Goal: Task Accomplishment & Management: Use online tool/utility

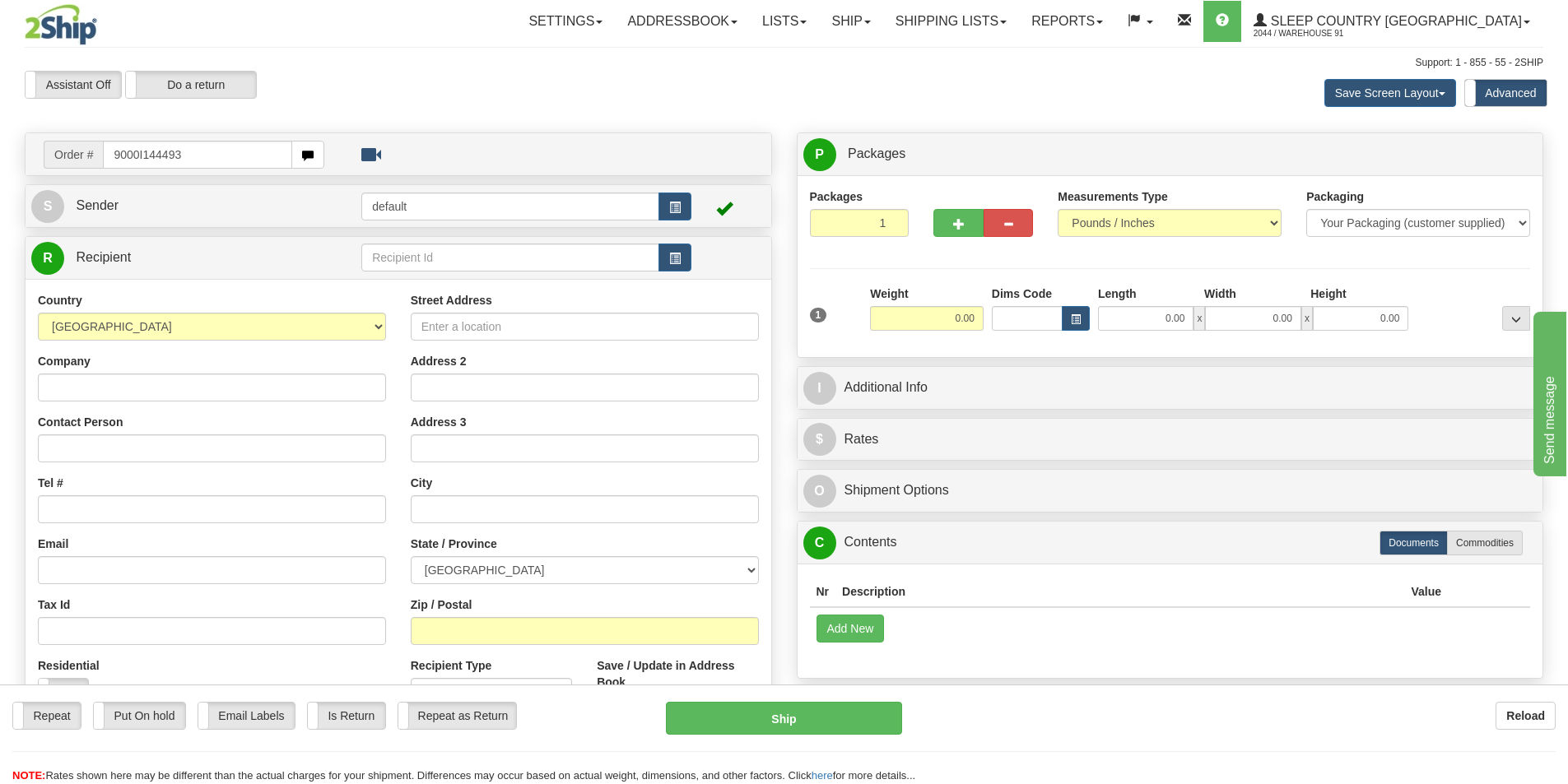
type input "9000I144493"
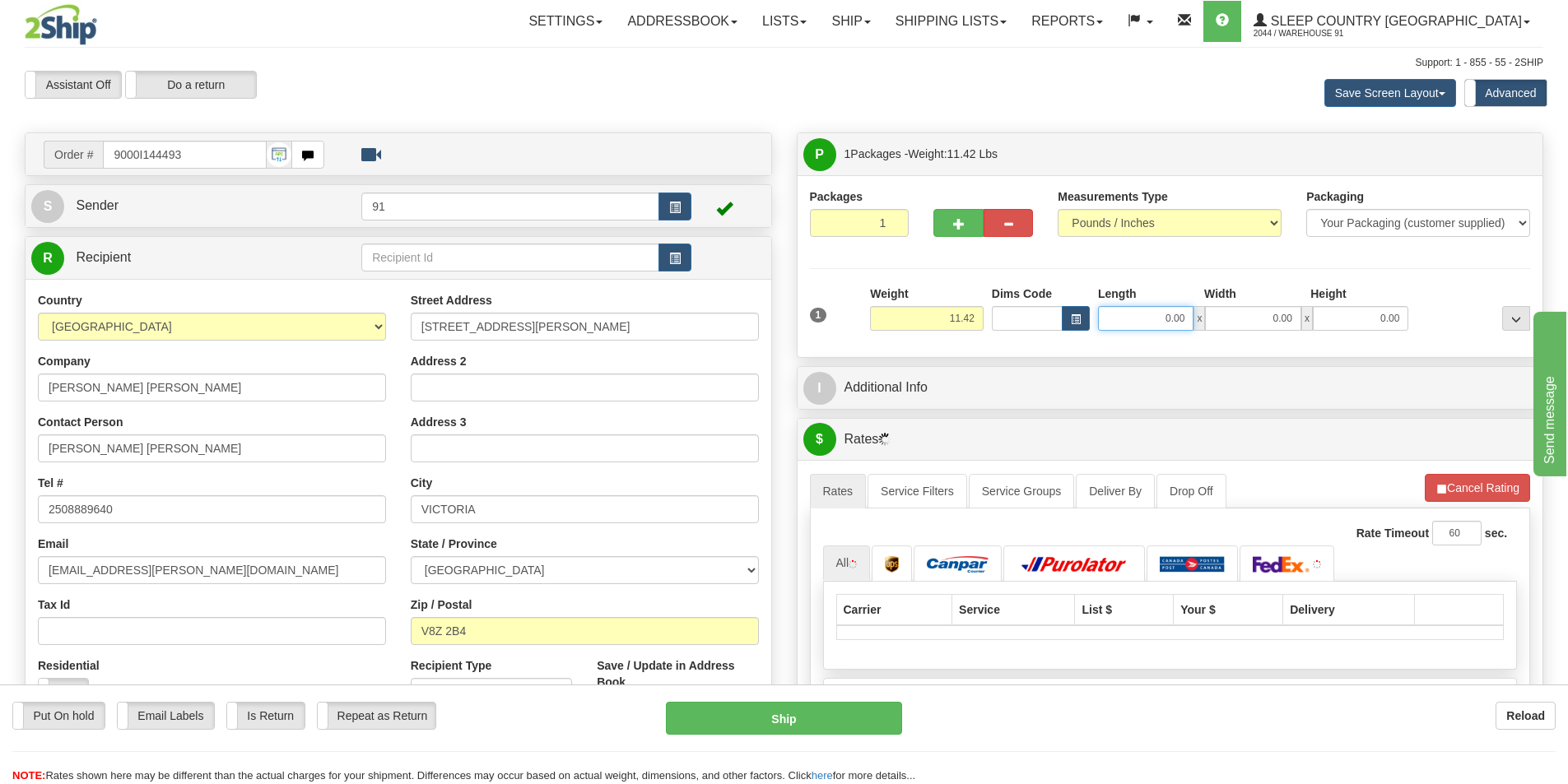
click at [1175, 318] on input "0.00" at bounding box center [1146, 318] width 95 height 24
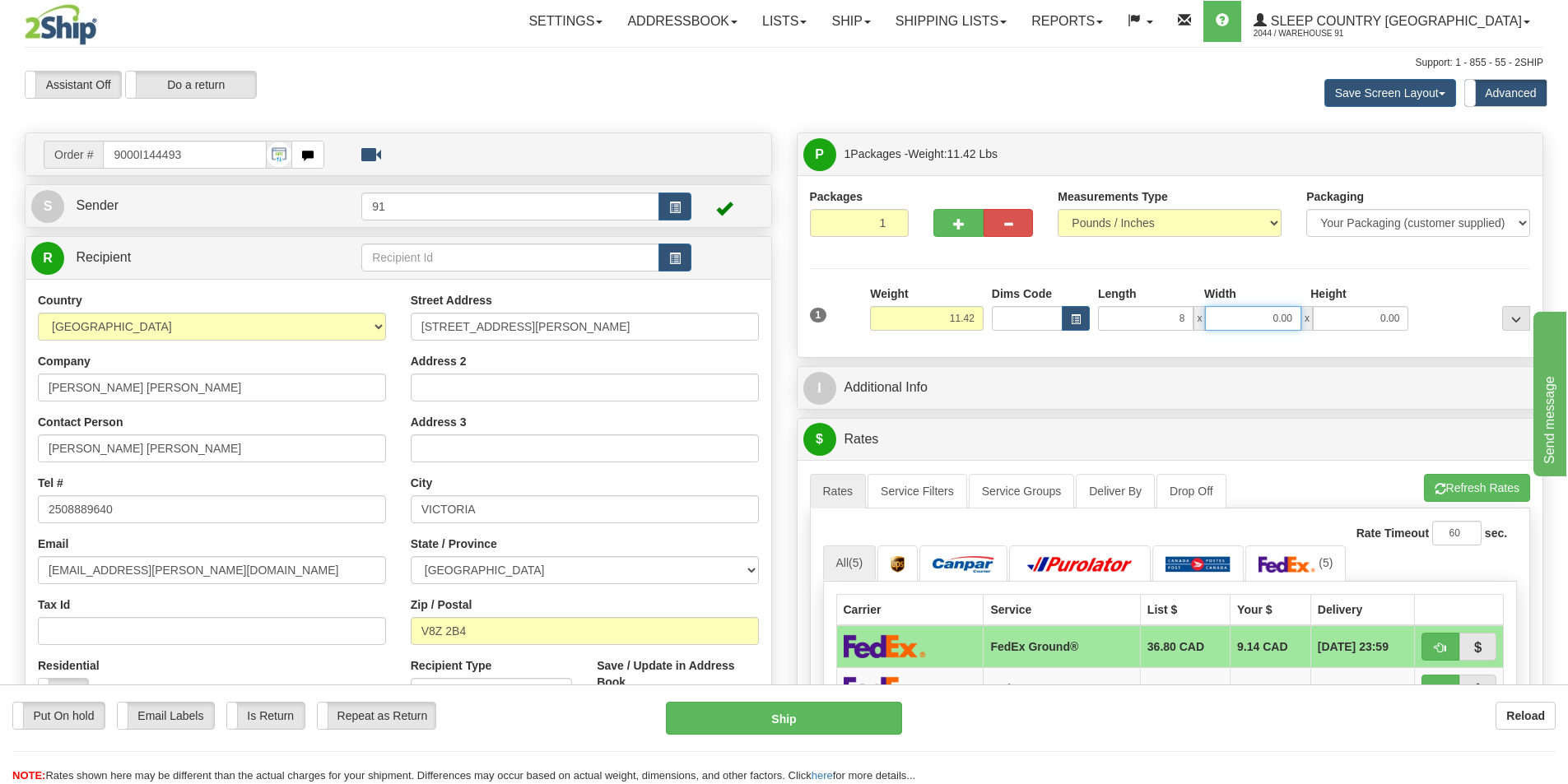
type input "8.00"
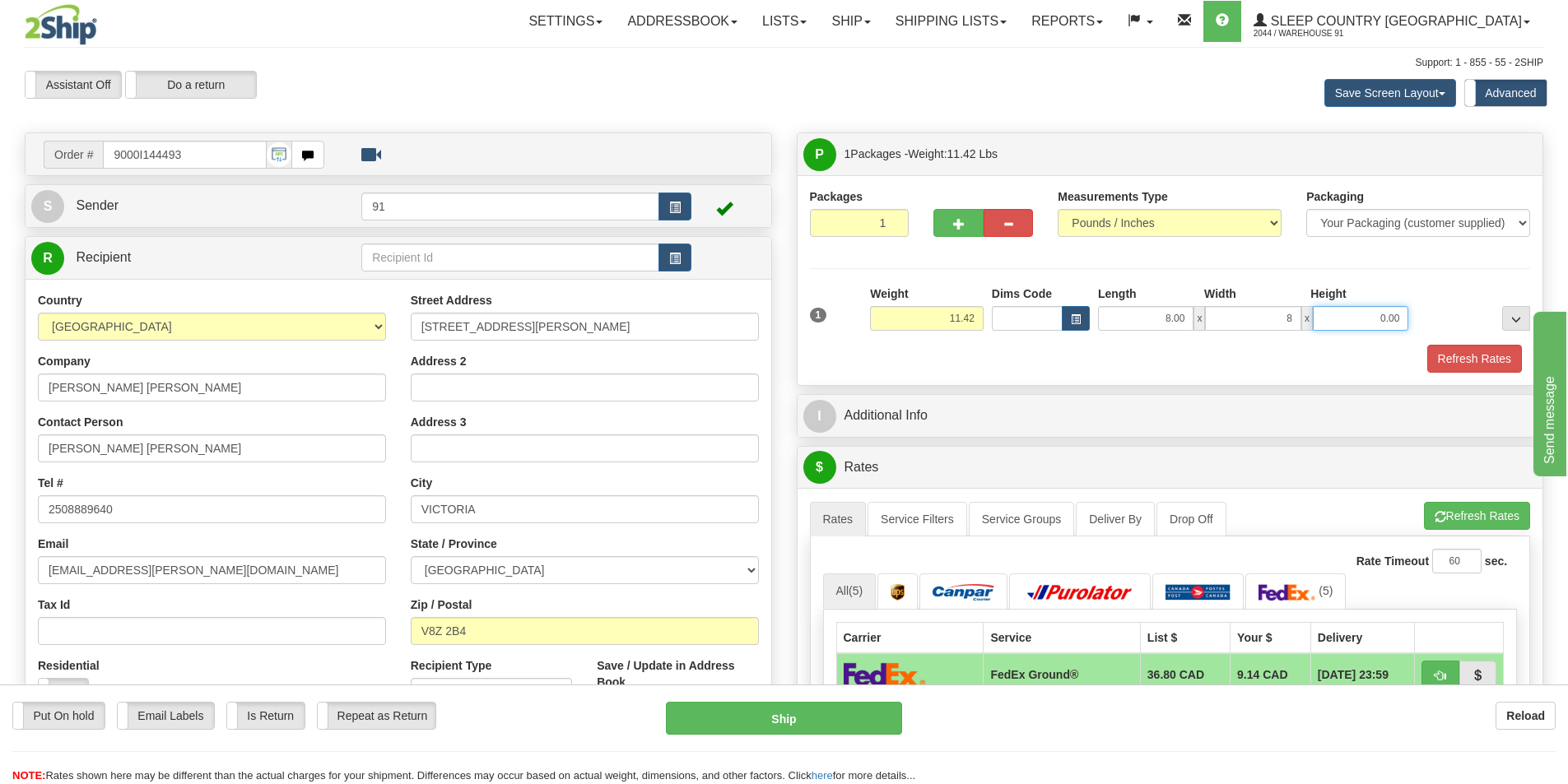
type input "8.00"
type input "16.00"
click at [1457, 350] on button "Refresh Rates" at bounding box center [1474, 358] width 94 height 28
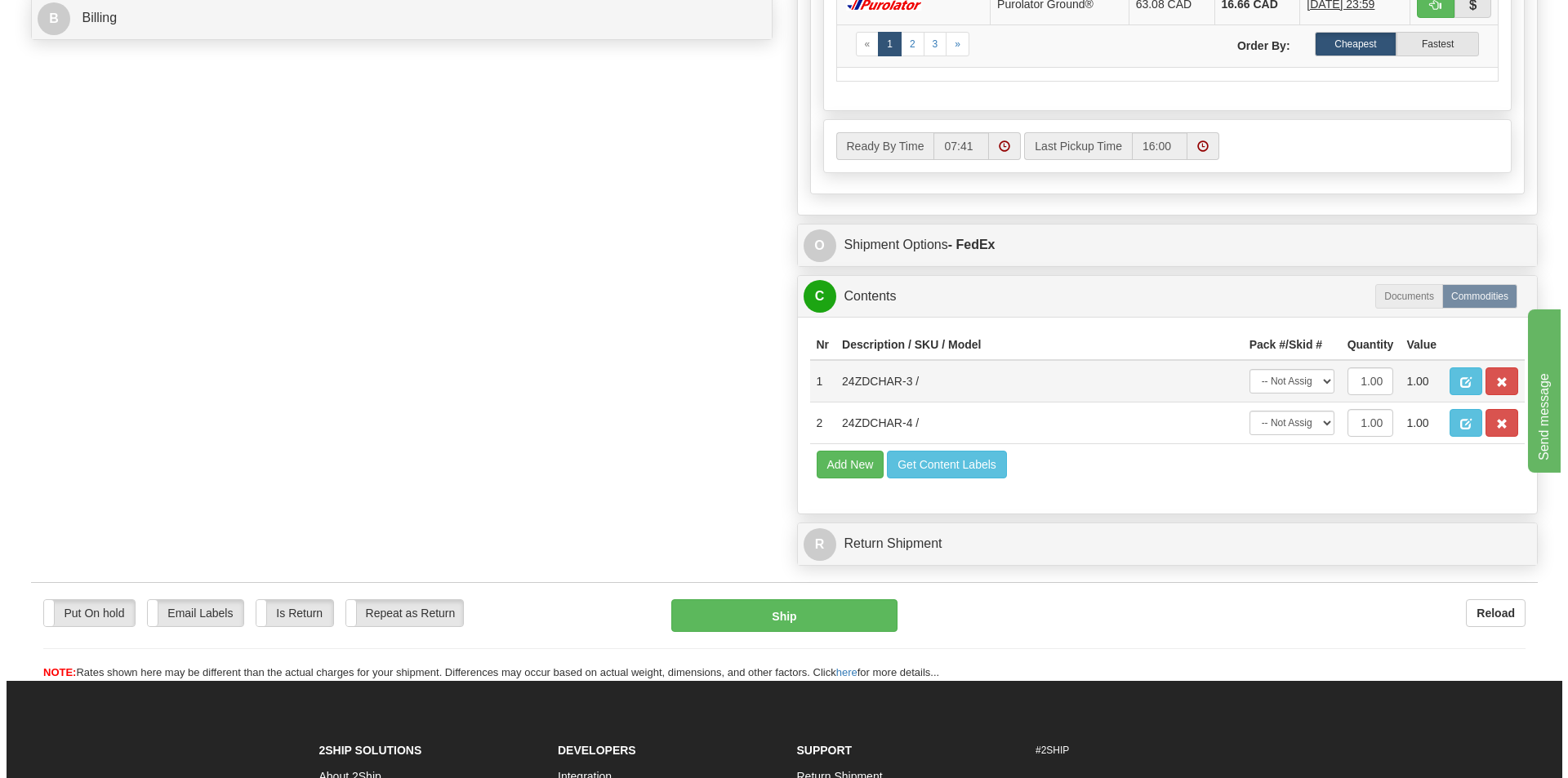
scroll to position [899, 0]
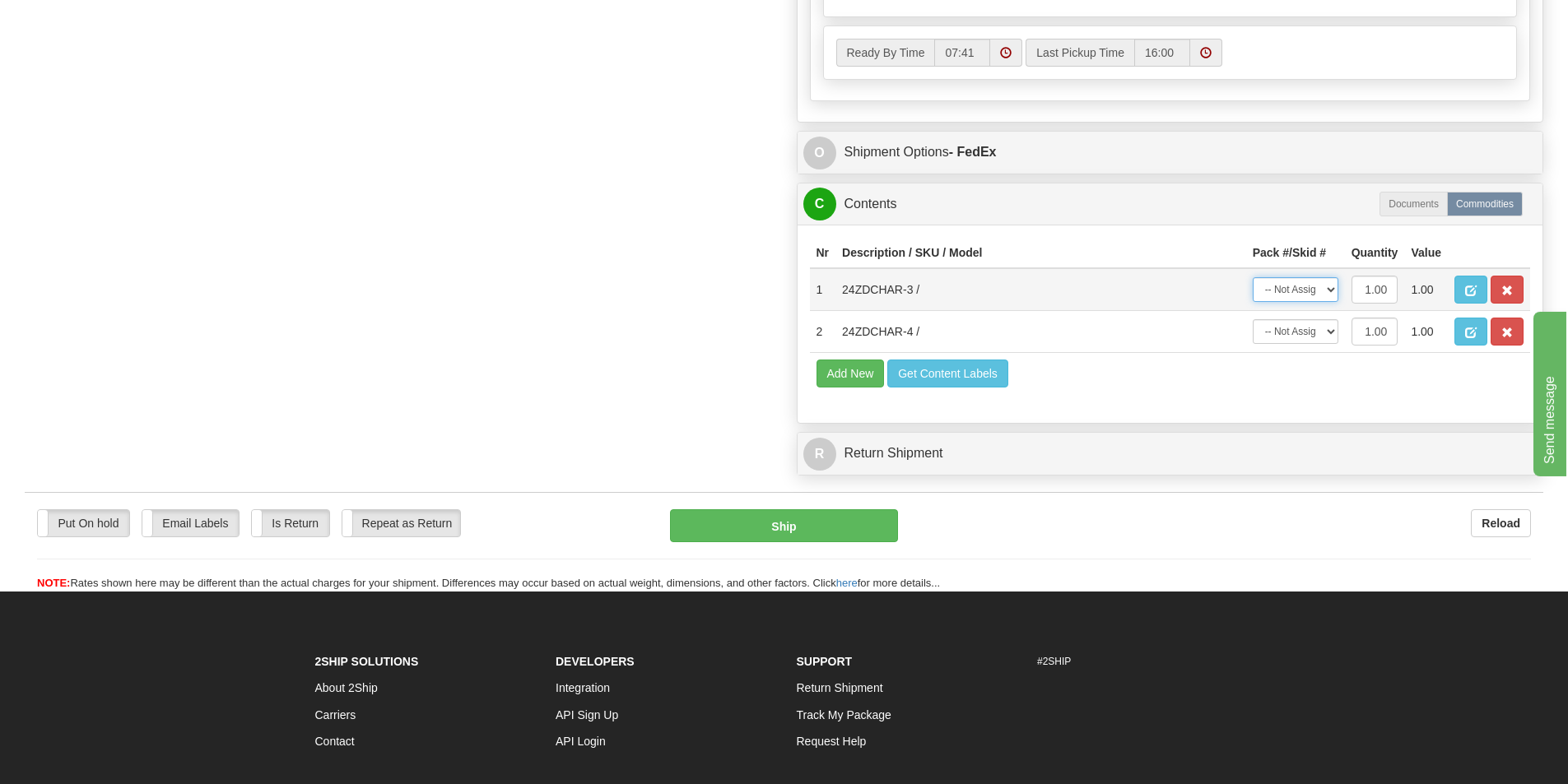
click at [1312, 300] on select "-- Not Assigned -- Package 1" at bounding box center [1296, 289] width 86 height 24
select select "0"
click at [1253, 277] on select "-- Not Assigned -- Package 1" at bounding box center [1296, 289] width 86 height 24
click at [1306, 334] on select "-- Not Assigned -- Package 1" at bounding box center [1296, 331] width 86 height 24
select select "0"
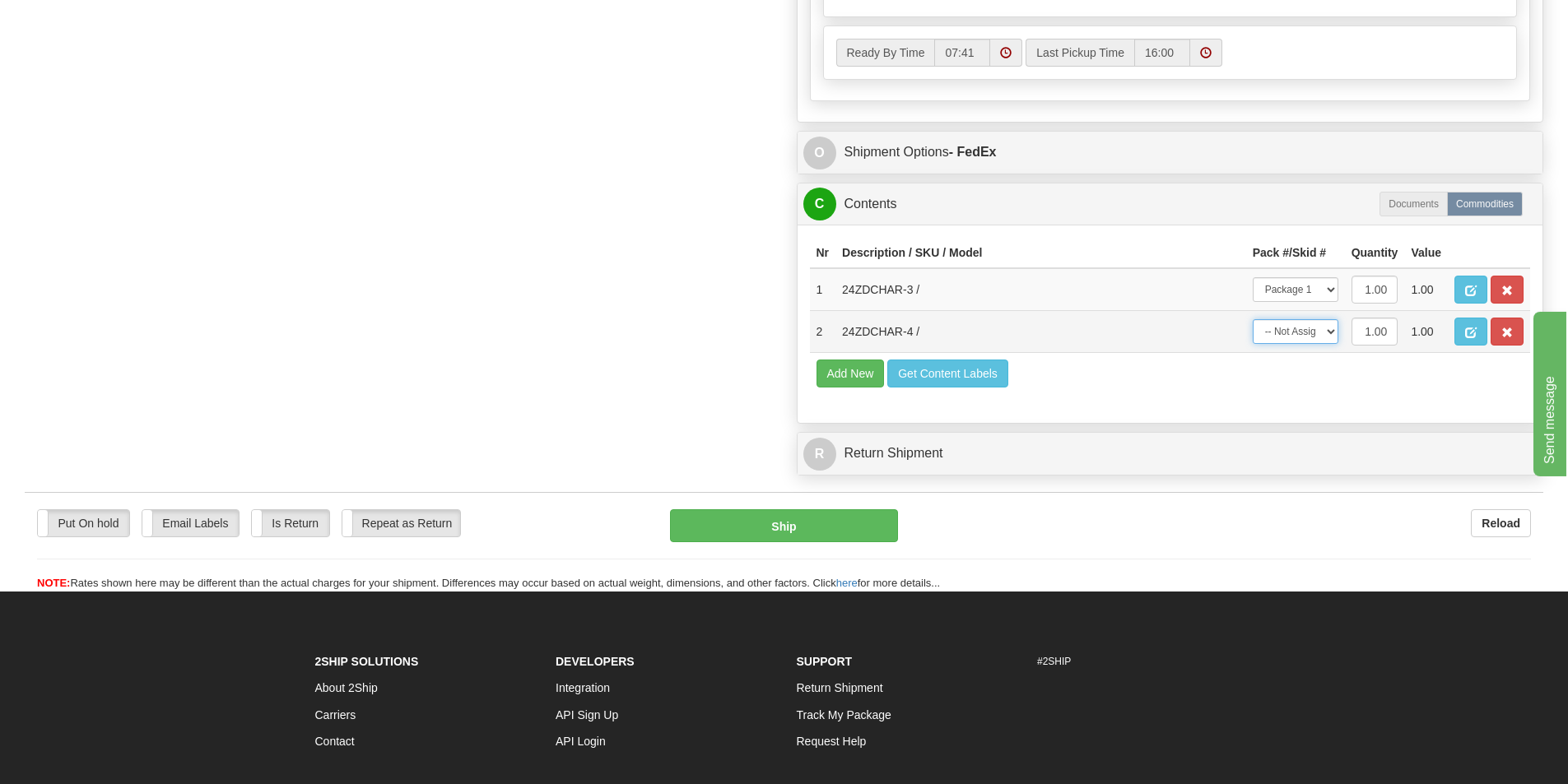
click at [1253, 319] on select "-- Not Assigned -- Package 1" at bounding box center [1296, 331] width 86 height 24
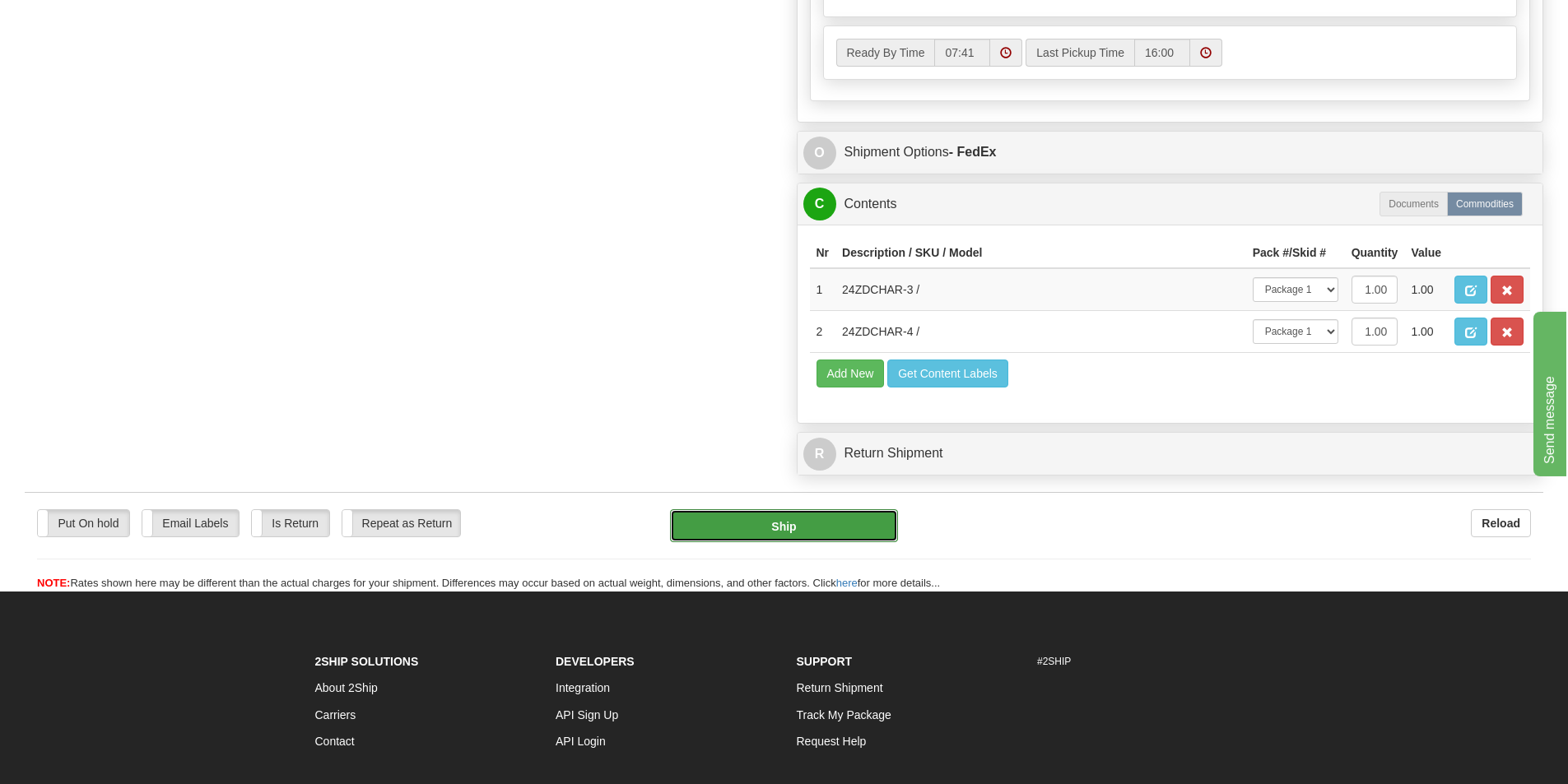
click at [763, 531] on button "Ship" at bounding box center [784, 526] width 228 height 33
type input "92"
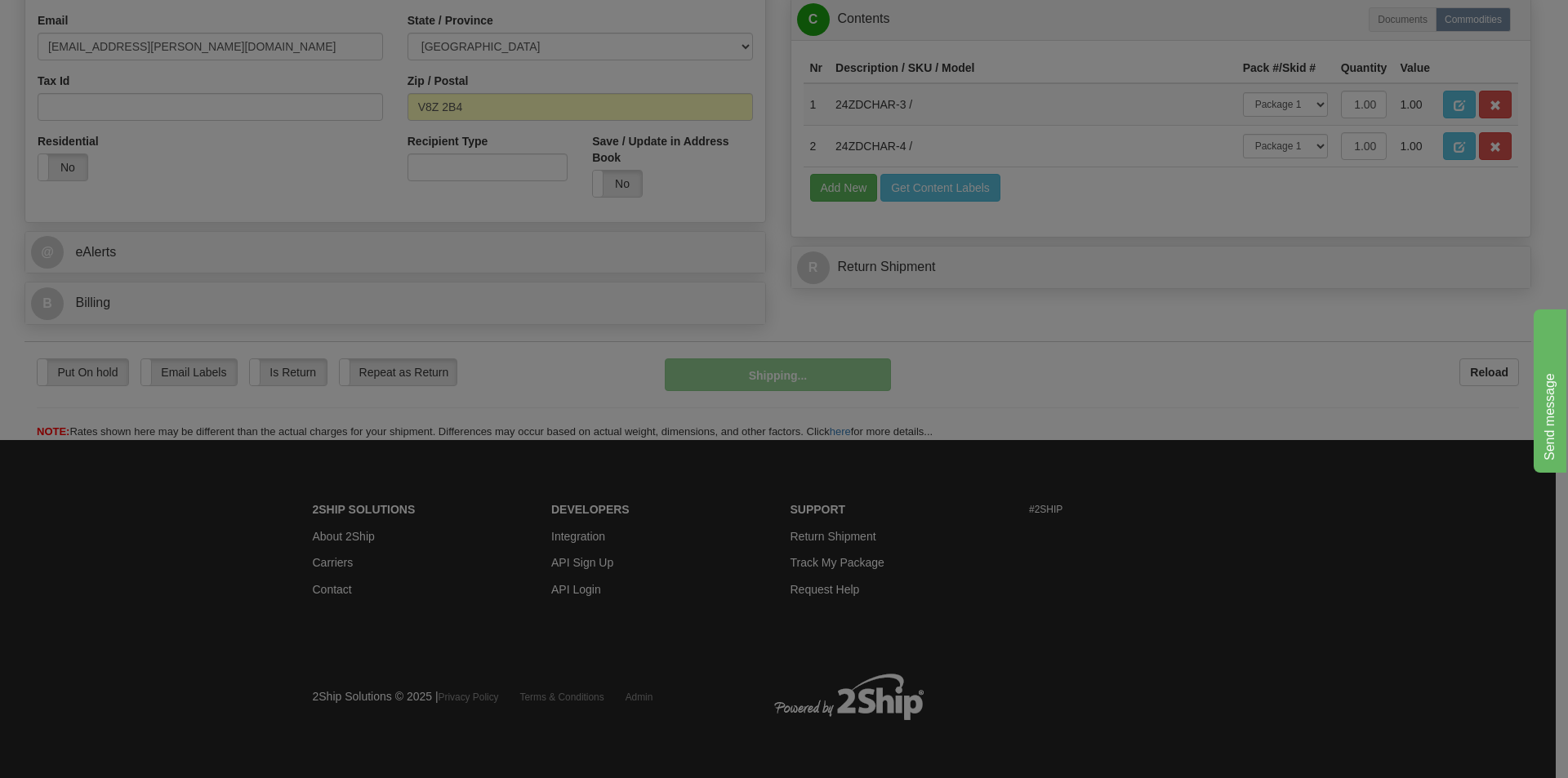
scroll to position [485, 0]
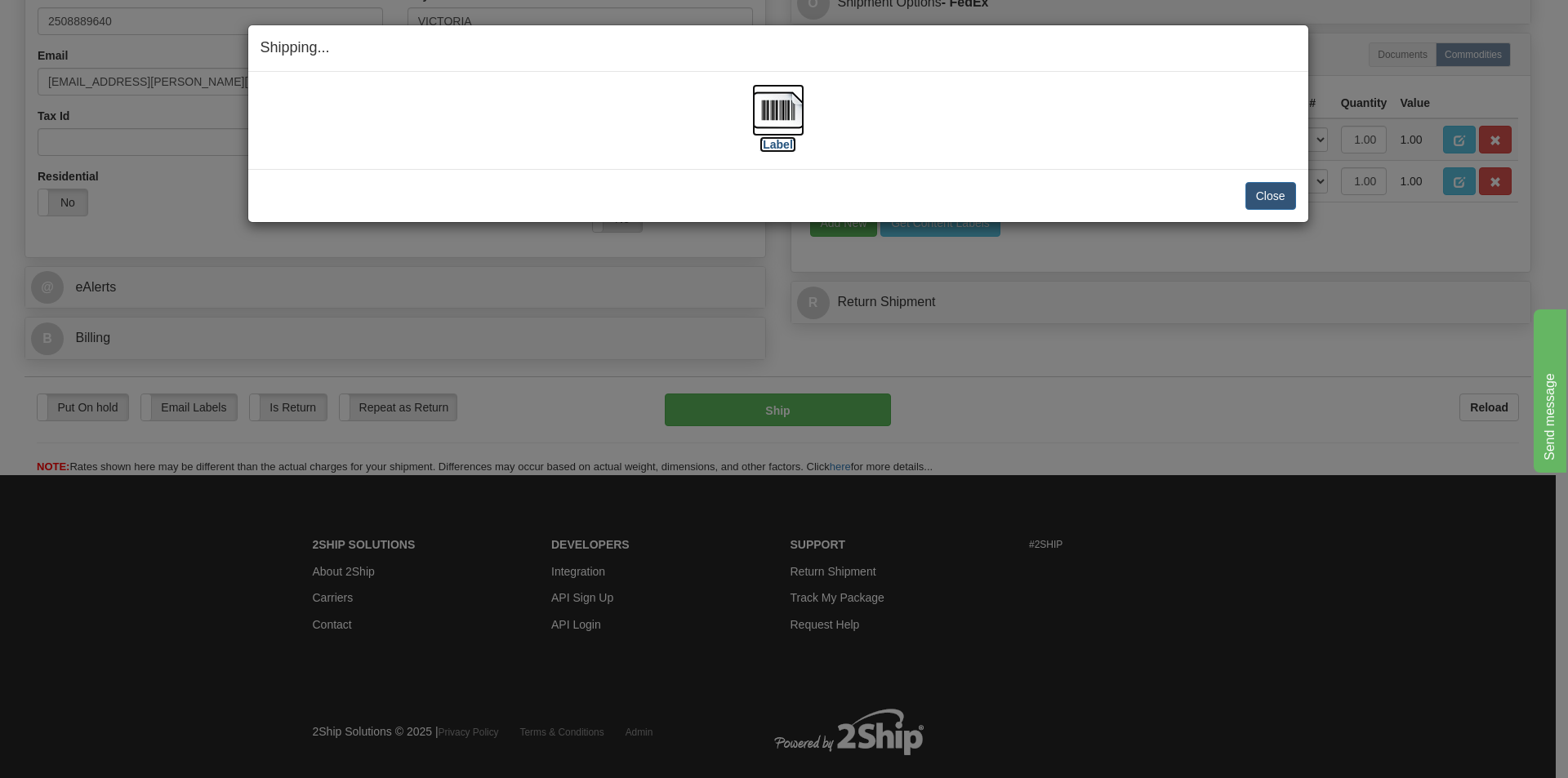
click at [772, 120] on img at bounding box center [778, 110] width 52 height 52
click at [1265, 199] on button "Close" at bounding box center [1271, 196] width 50 height 28
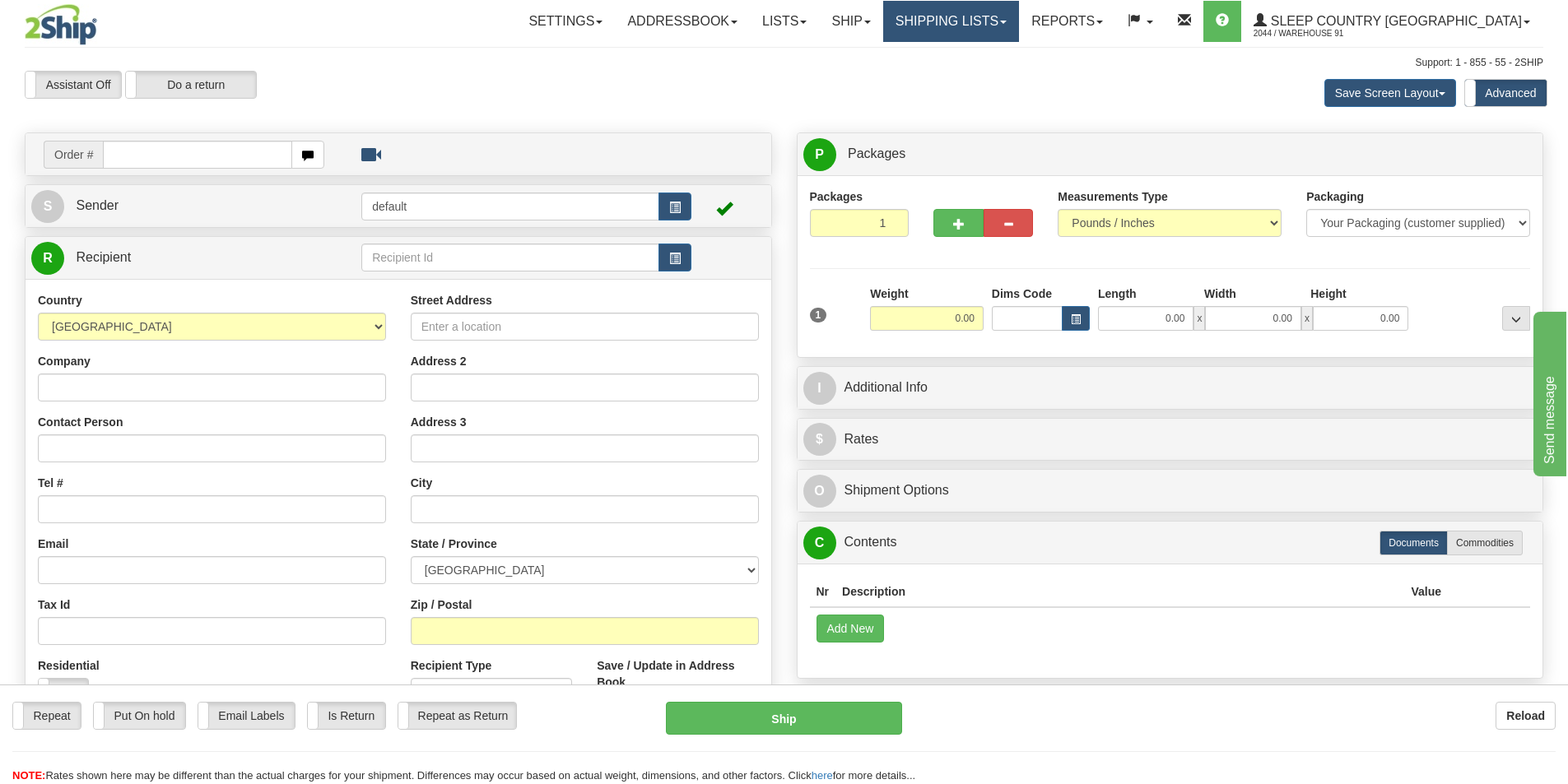
click at [996, 18] on link "Shipping lists" at bounding box center [951, 21] width 136 height 41
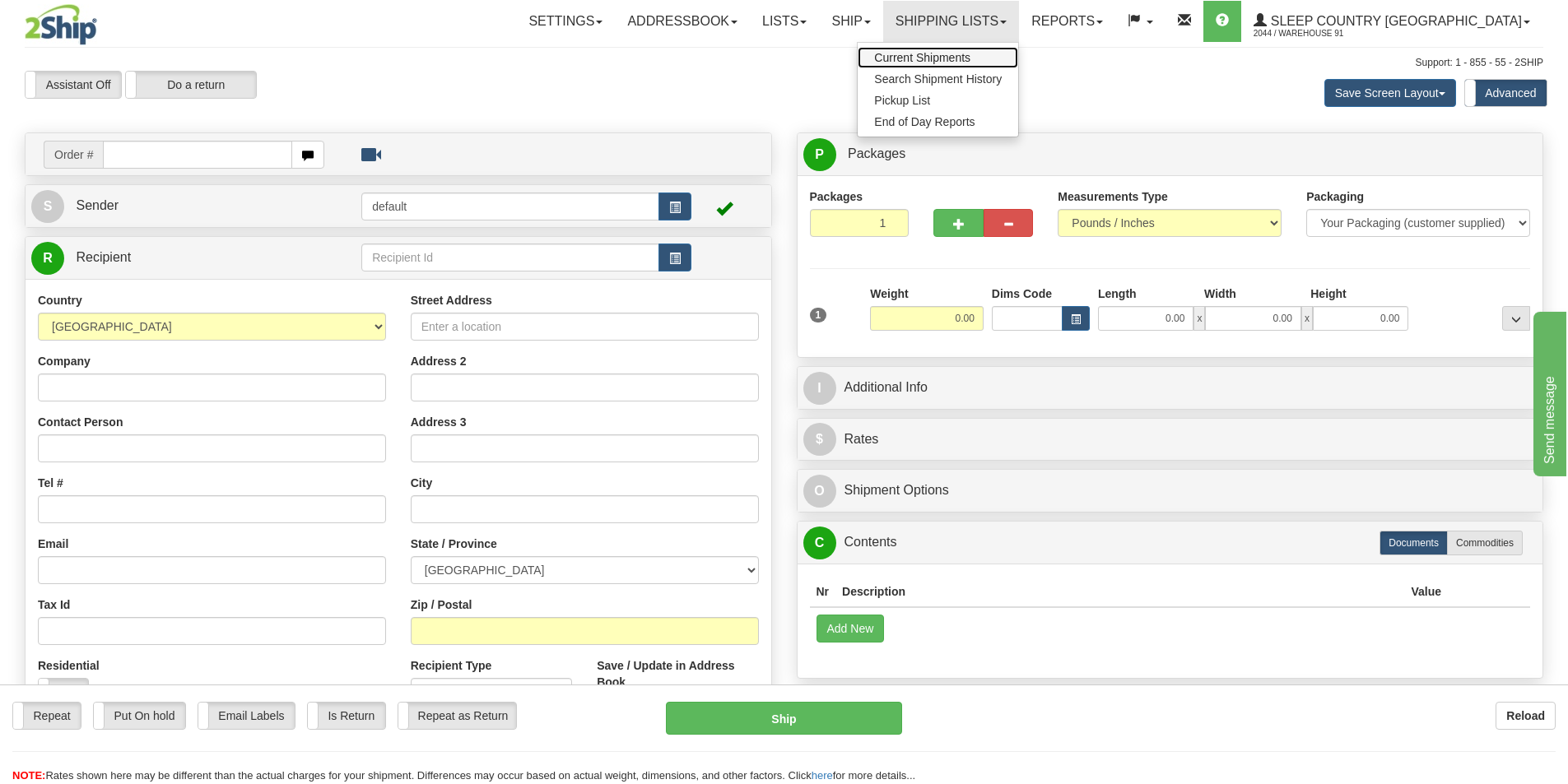
click at [970, 55] on span "Current Shipments" at bounding box center [921, 57] width 96 height 14
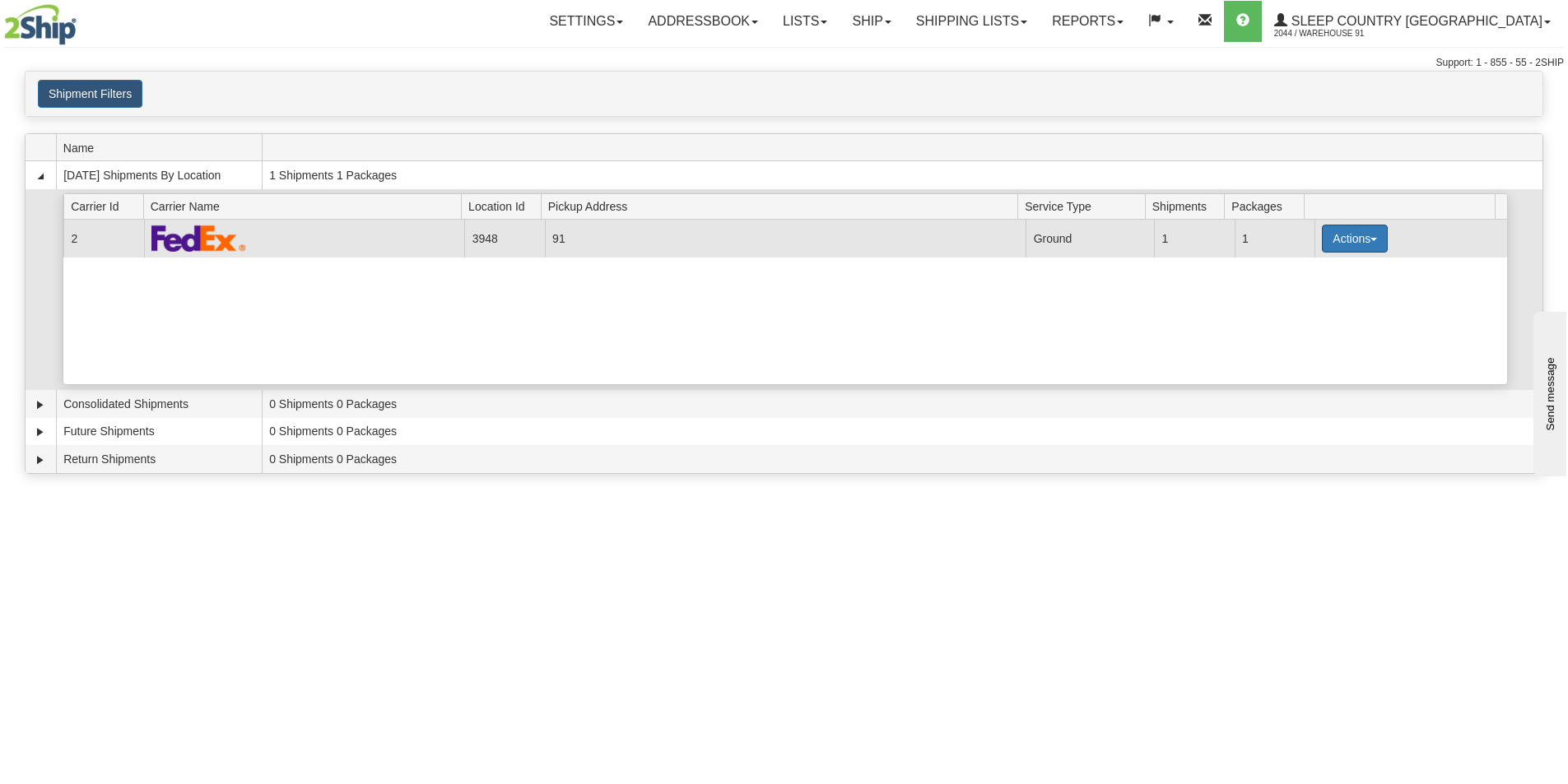
click at [1342, 239] on button "Actions" at bounding box center [1355, 238] width 66 height 28
click at [1315, 290] on link "Close" at bounding box center [1320, 291] width 131 height 21
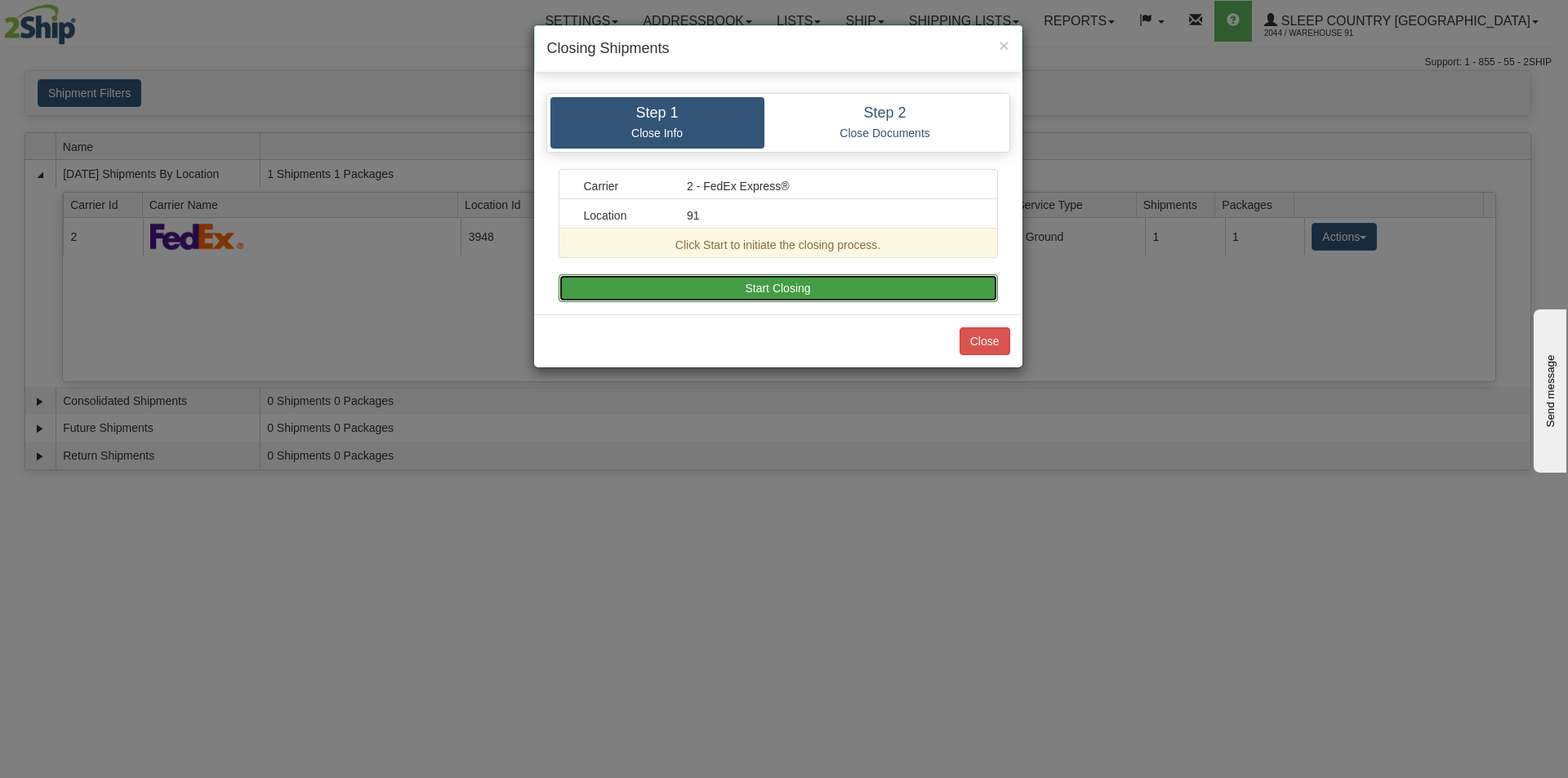
click at [931, 289] on button "Start Closing" at bounding box center [778, 288] width 439 height 28
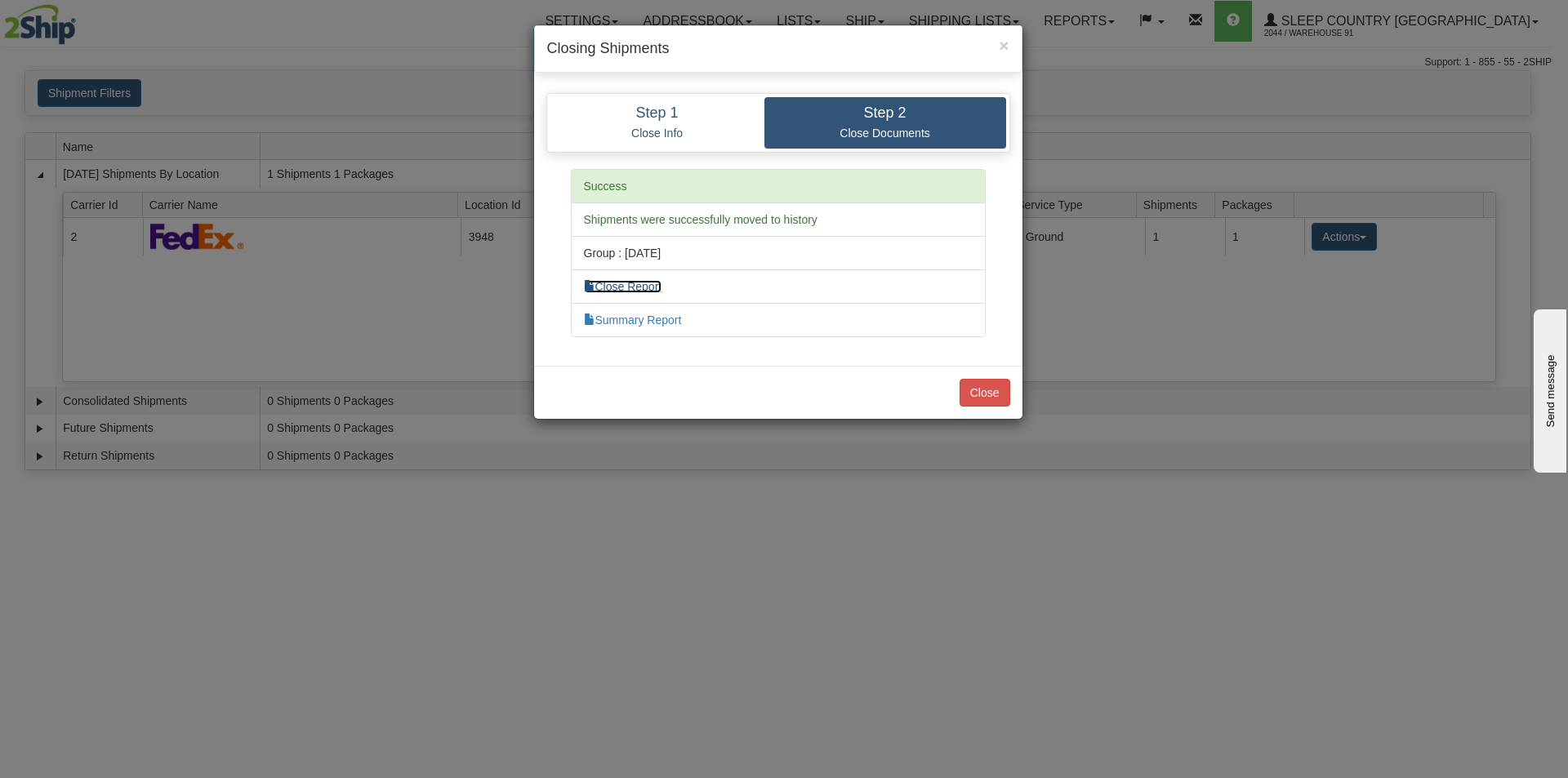
click at [657, 285] on link "Close Report" at bounding box center [623, 287] width 78 height 14
click at [680, 318] on link "Summary Report" at bounding box center [633, 320] width 98 height 14
click at [980, 387] on button "Close" at bounding box center [985, 393] width 50 height 28
